Goal: Contribute content: Contribute content

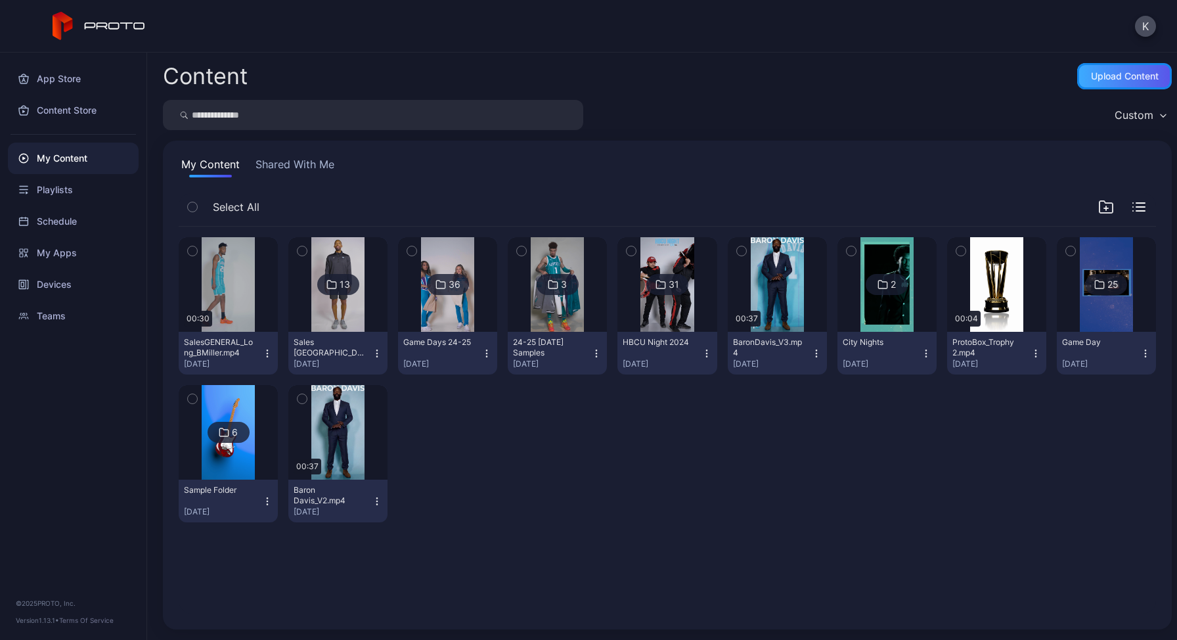
click at [1092, 77] on div "Upload Content" at bounding box center [1125, 76] width 68 height 11
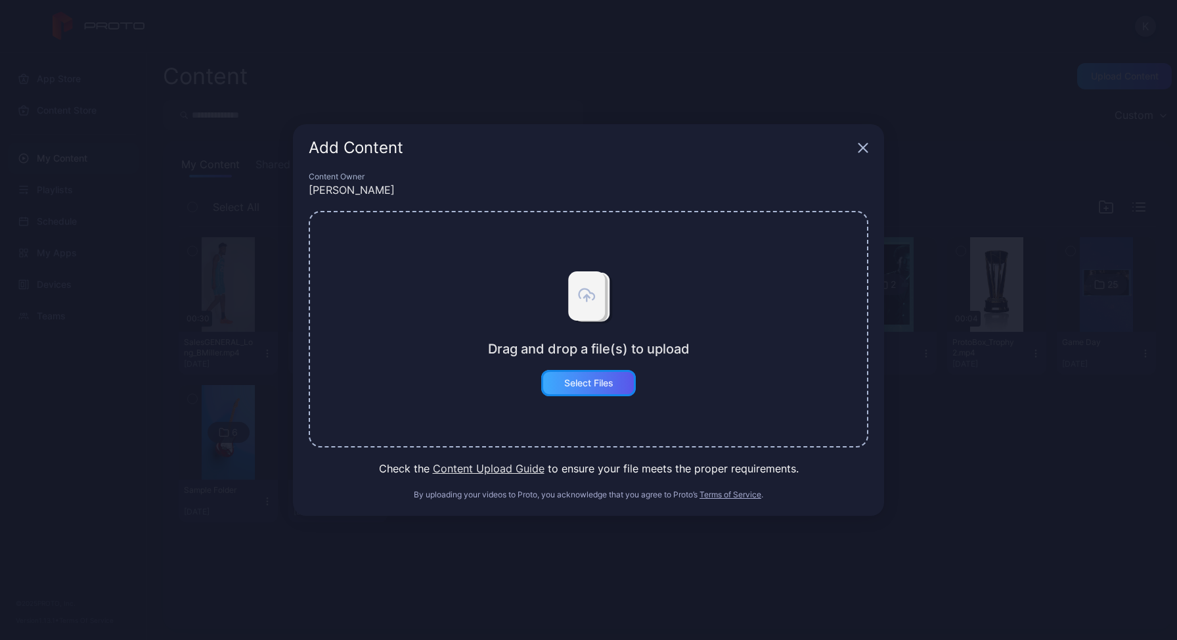
click at [598, 385] on div "Select Files" at bounding box center [588, 383] width 49 height 11
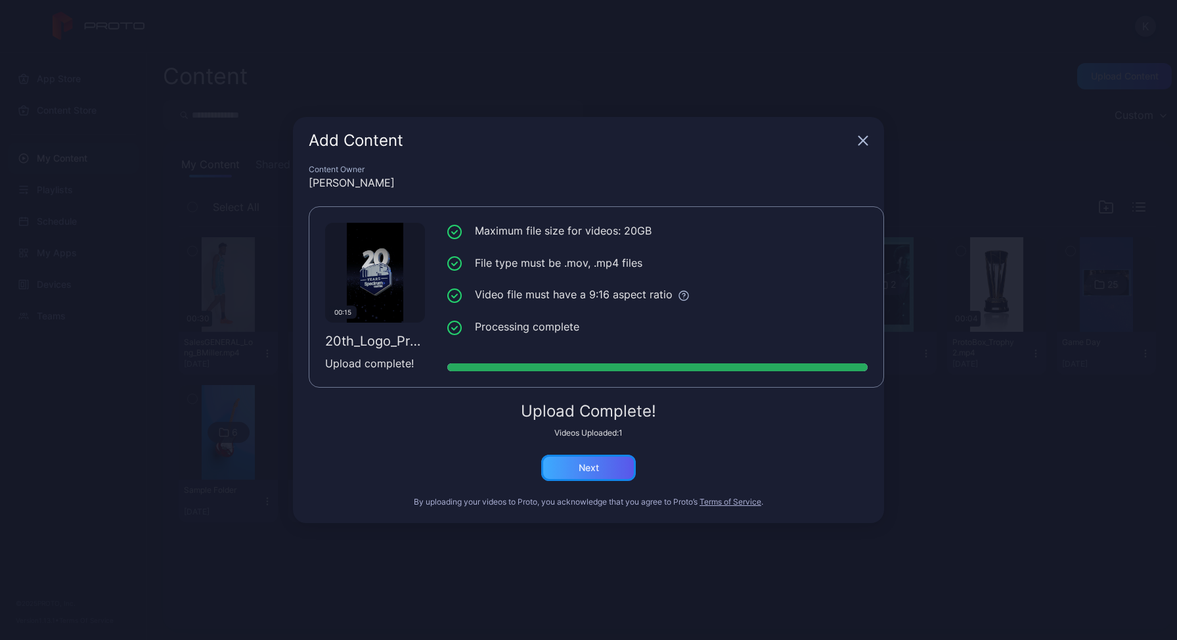
click at [592, 467] on div "Next" at bounding box center [588, 467] width 20 height 11
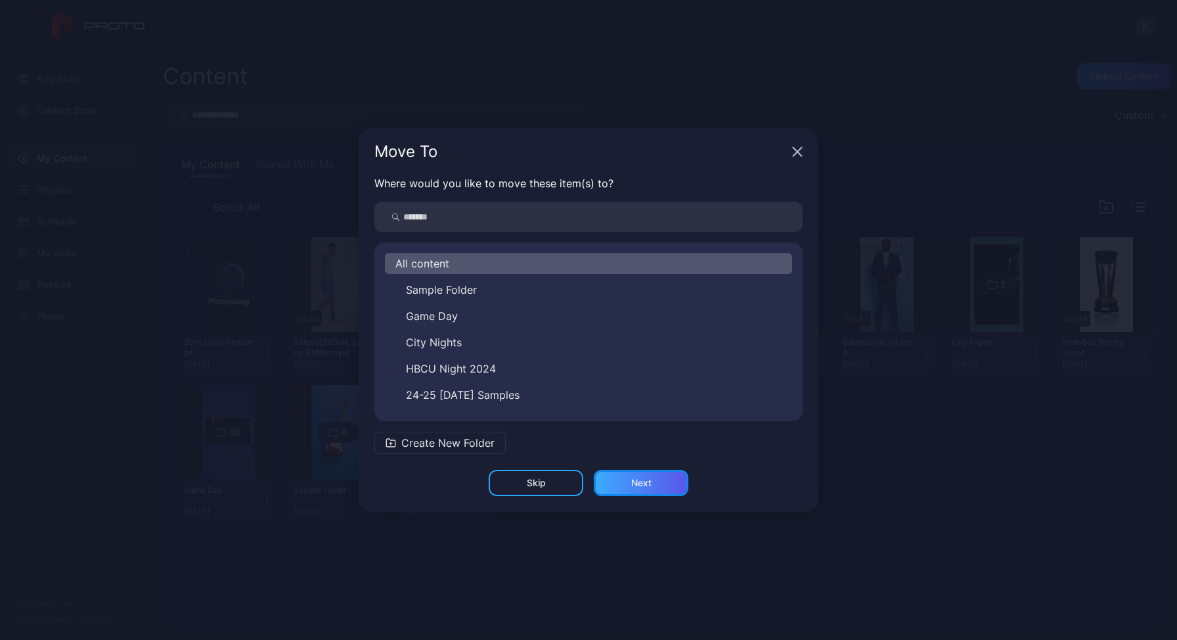
click at [652, 481] on div "Next" at bounding box center [641, 482] width 95 height 26
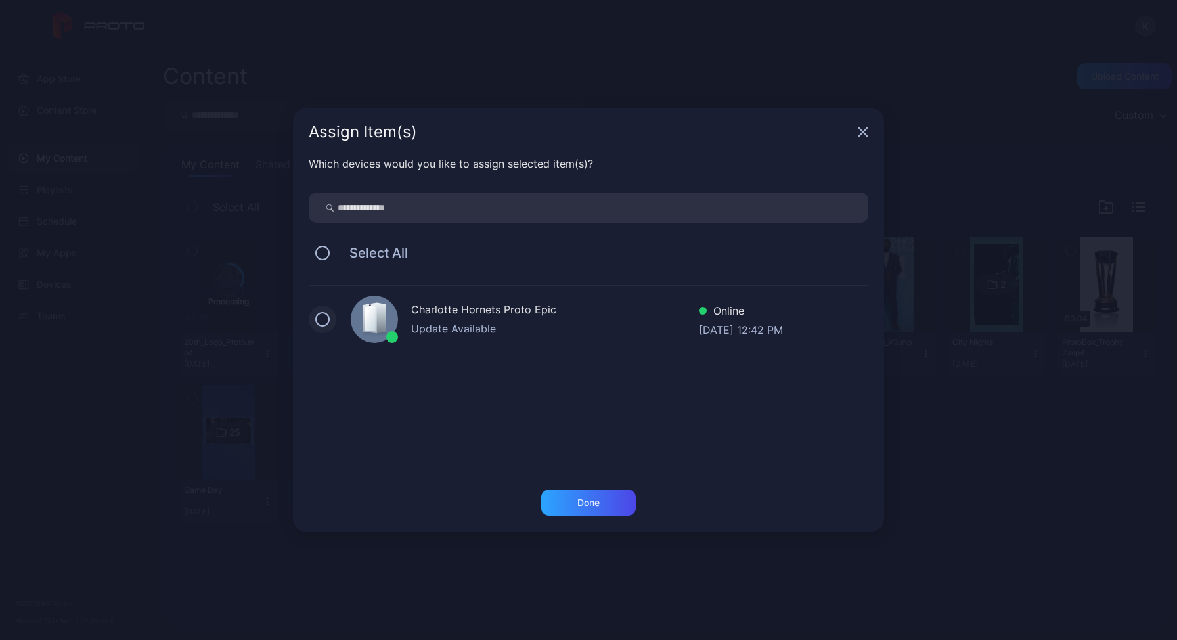
click at [317, 315] on button at bounding box center [322, 319] width 14 height 14
click at [586, 498] on div "Done" at bounding box center [588, 502] width 22 height 11
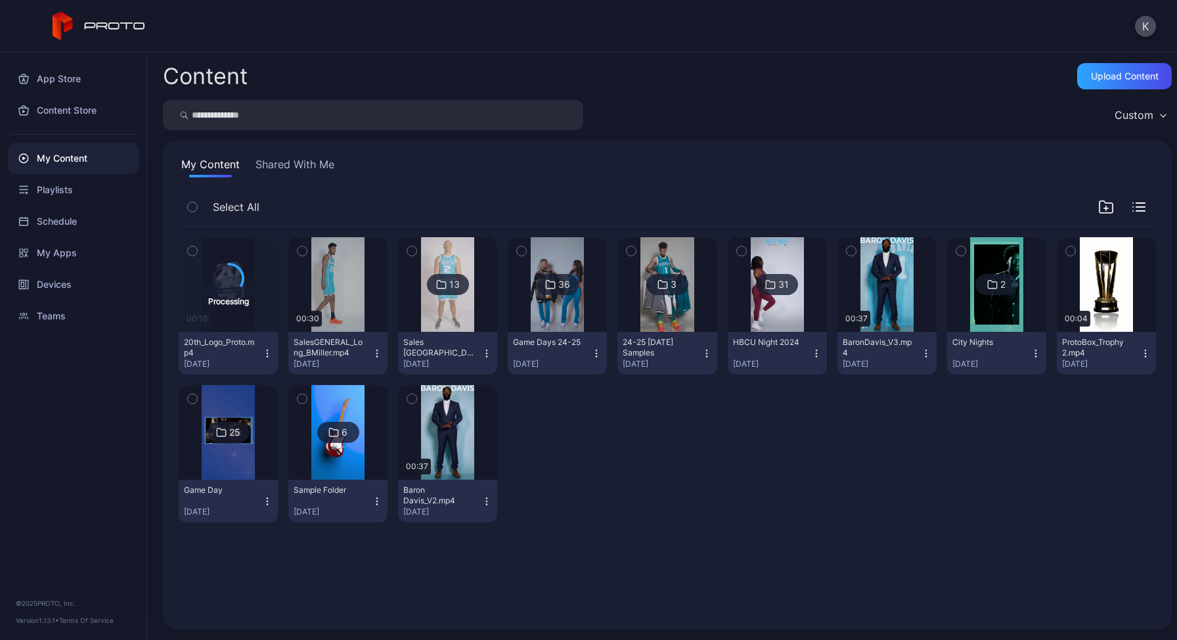
click at [188, 250] on icon "button" at bounding box center [192, 251] width 9 height 14
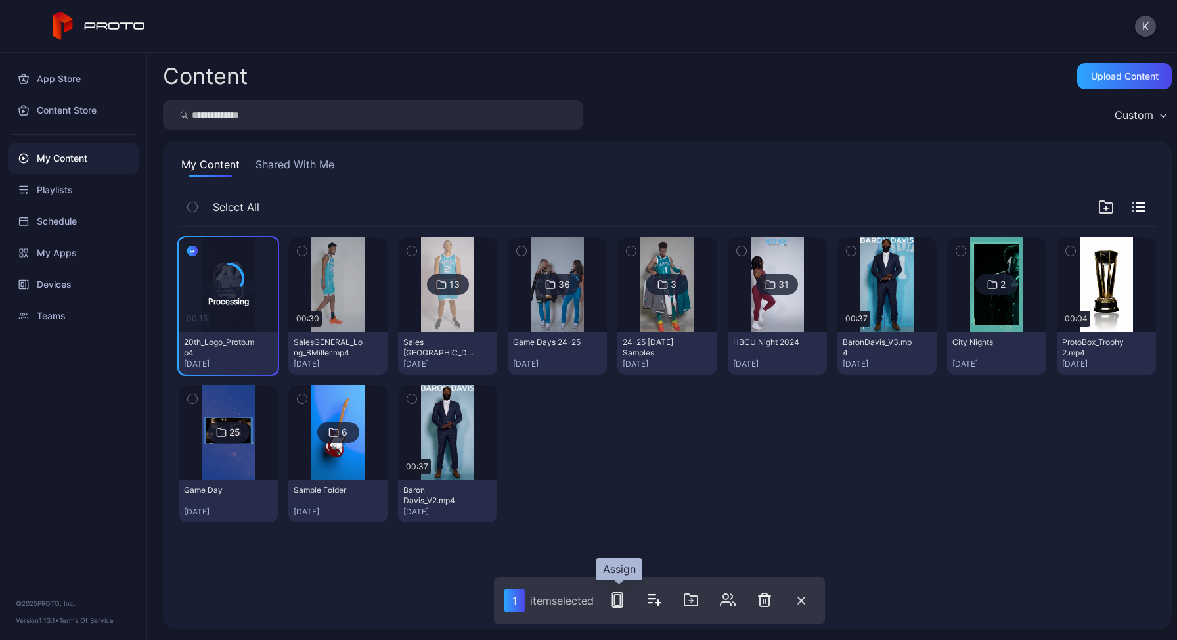
click at [620, 605] on rect "button" at bounding box center [618, 599] width 6 height 11
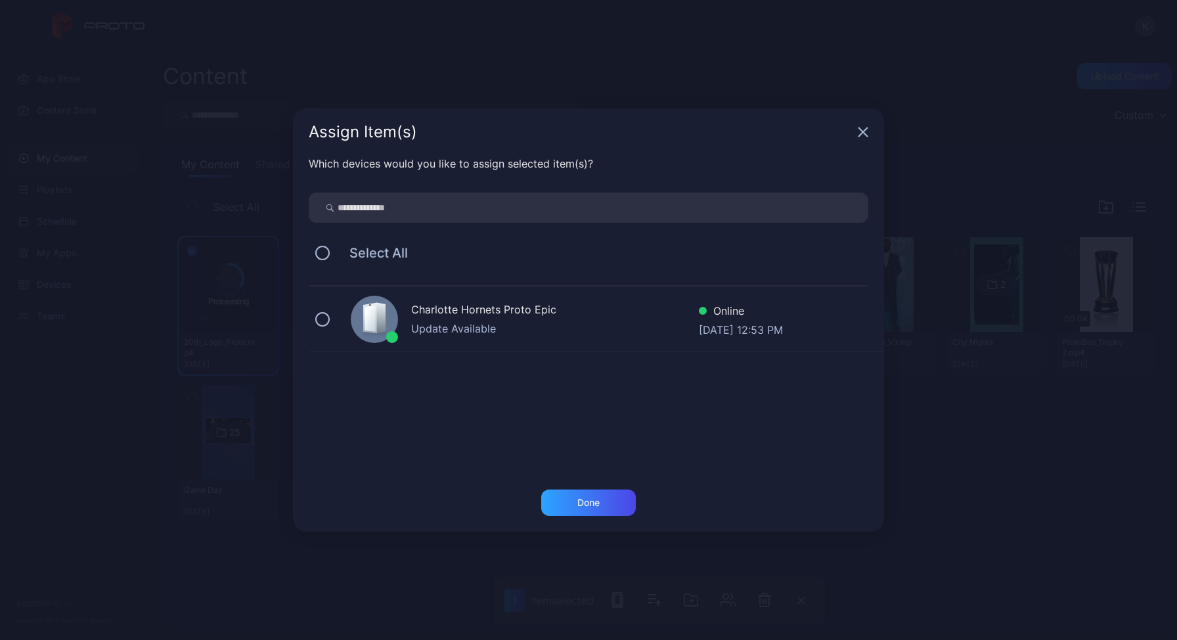
click at [332, 320] on div "Charlotte Hornets Proto Epic Update Available Online [DATE] 12:53 PM" at bounding box center [596, 319] width 575 height 66
click at [615, 504] on div "Done" at bounding box center [588, 502] width 95 height 26
